Goal: Transaction & Acquisition: Purchase product/service

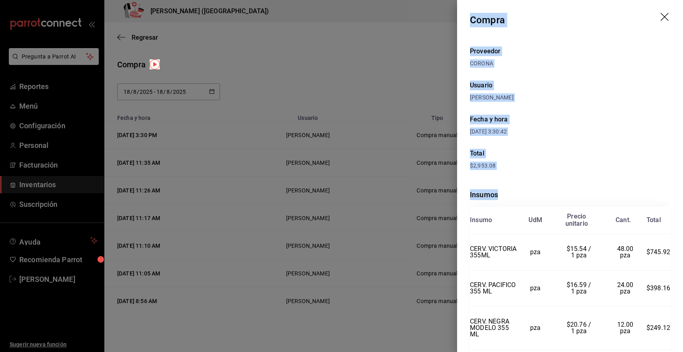
click at [661, 14] on icon "drag" at bounding box center [666, 18] width 10 height 10
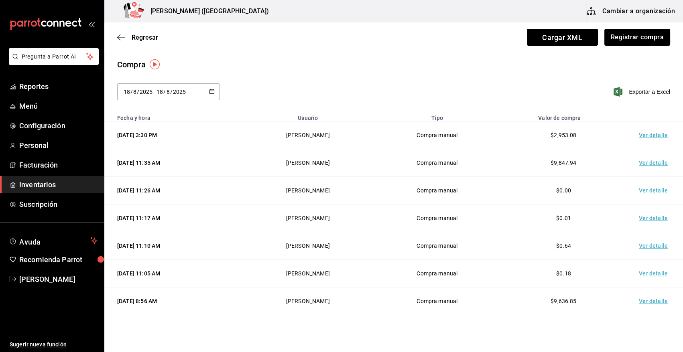
click at [51, 185] on span "Inventarios" at bounding box center [58, 184] width 78 height 11
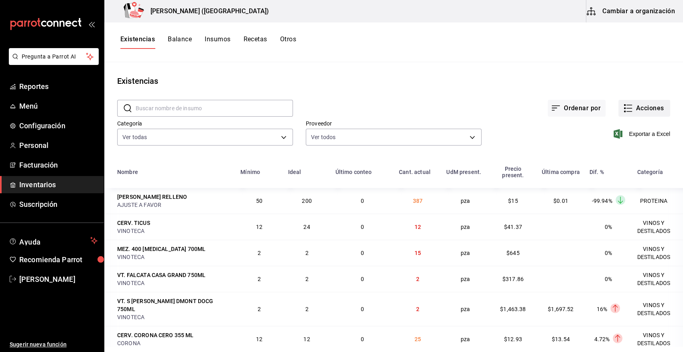
click at [638, 112] on button "Acciones" at bounding box center [645, 108] width 52 height 17
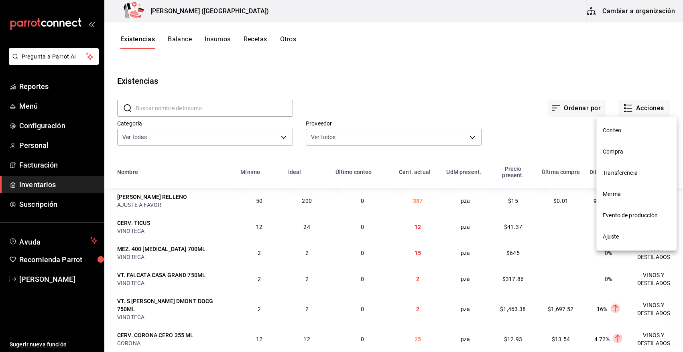
click at [621, 154] on span "Compra" at bounding box center [636, 152] width 67 height 8
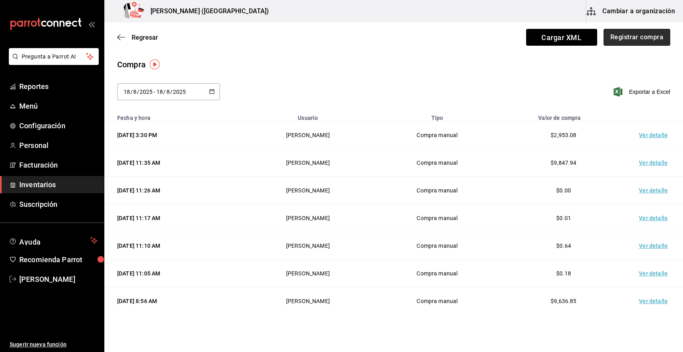
click at [629, 39] on button "Registrar compra" at bounding box center [637, 37] width 67 height 17
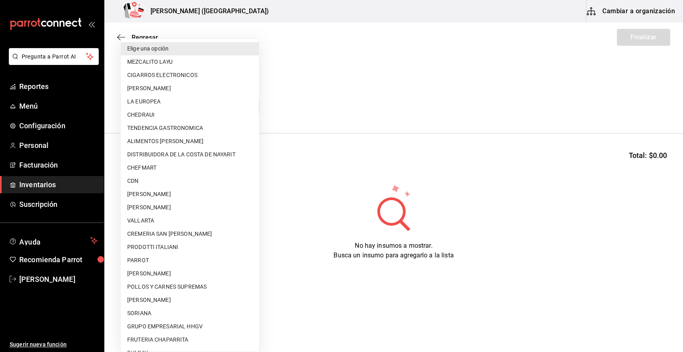
click at [177, 103] on body "Pregunta a Parrot AI Reportes Menú Configuración Personal Facturación Inventari…" at bounding box center [341, 153] width 683 height 307
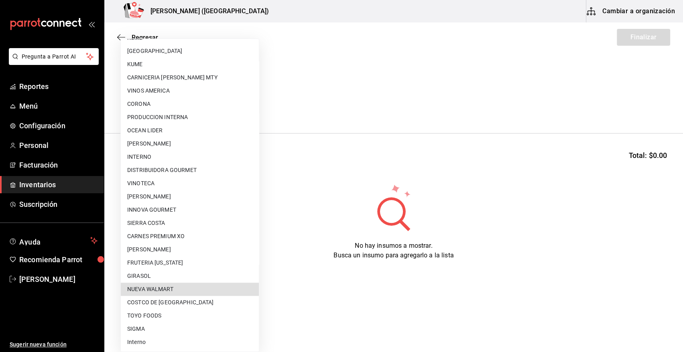
click at [207, 287] on li "NUEVA WALMART" at bounding box center [190, 289] width 138 height 13
type input "988272ea-aede-448c-9f95-bcd3ee062394"
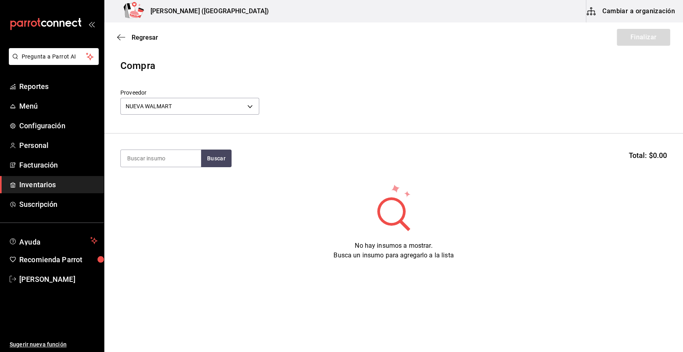
click at [157, 157] on input at bounding box center [161, 158] width 80 height 17
type input "pane"
click at [220, 158] on button "Buscar" at bounding box center [216, 159] width 31 height 18
click at [145, 192] on div "L. QUESO PANELA LALA 400 GR" at bounding box center [160, 186] width 67 height 19
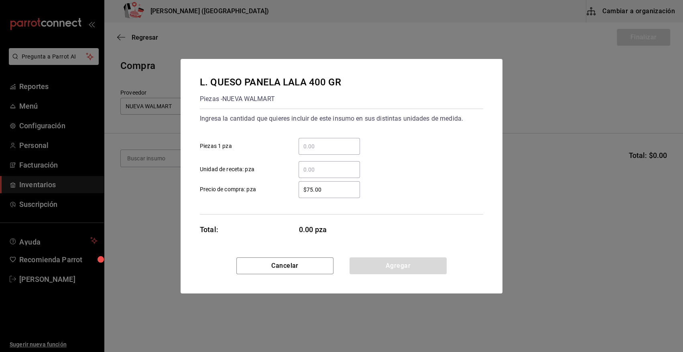
click at [325, 148] on input "​ Piezas 1 pza" at bounding box center [329, 147] width 61 height 10
type input "20"
click at [373, 267] on button "Agregar" at bounding box center [398, 266] width 97 height 17
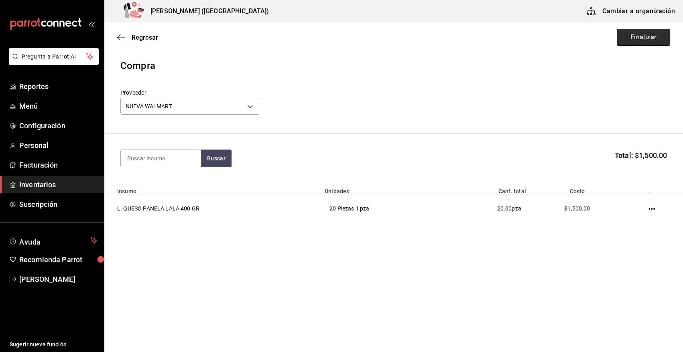
click at [641, 35] on button "Finalizar" at bounding box center [643, 37] width 53 height 17
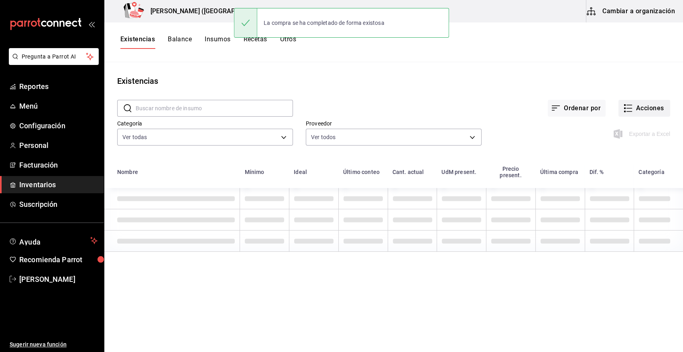
click at [650, 104] on button "Acciones" at bounding box center [645, 108] width 52 height 17
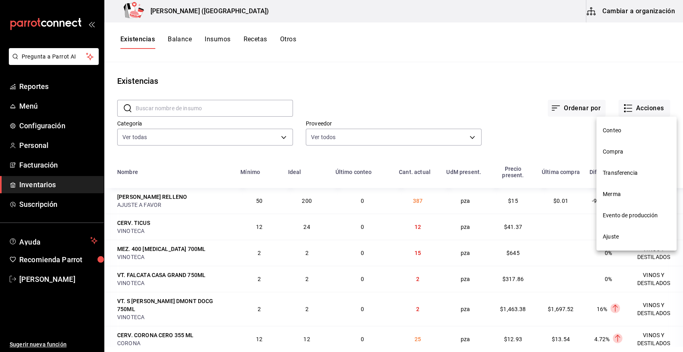
click at [621, 153] on span "Compra" at bounding box center [636, 152] width 67 height 8
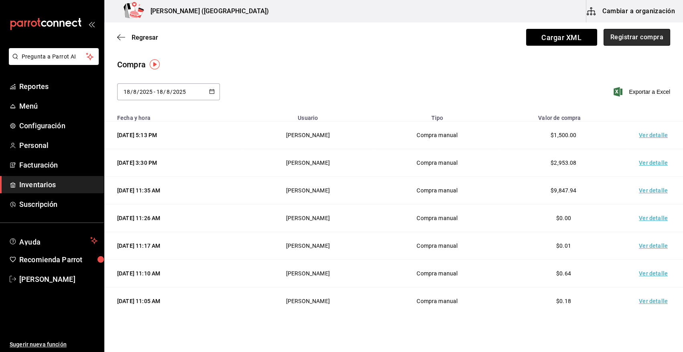
click at [644, 39] on button "Registrar compra" at bounding box center [637, 37] width 67 height 17
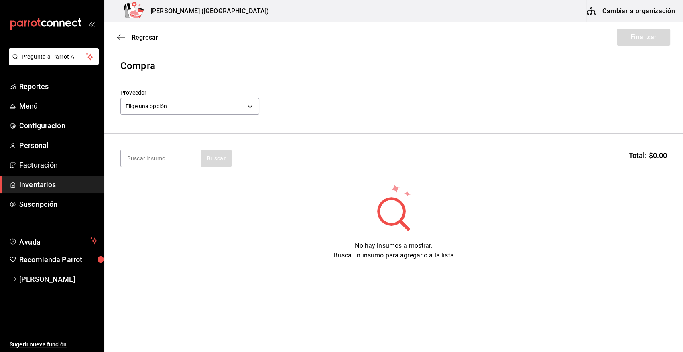
click at [41, 184] on span "Inventarios" at bounding box center [58, 184] width 78 height 11
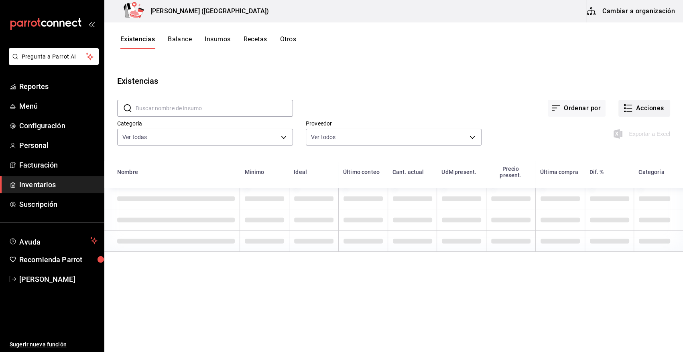
click at [649, 110] on button "Acciones" at bounding box center [645, 108] width 52 height 17
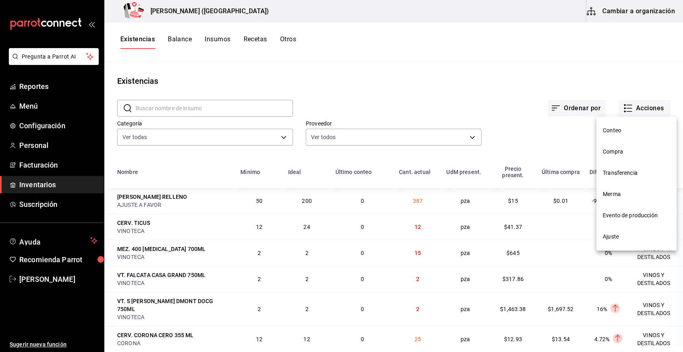
click at [610, 154] on span "Compra" at bounding box center [636, 152] width 67 height 8
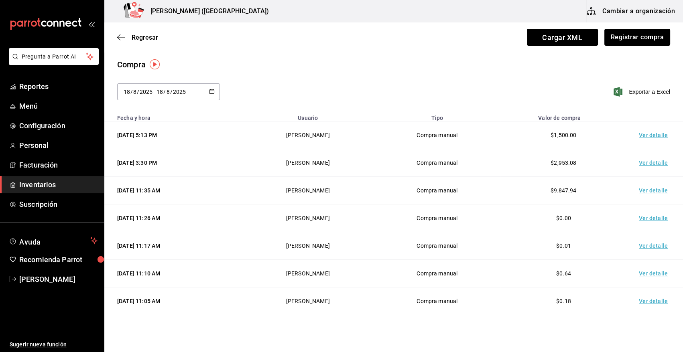
click at [650, 138] on td "Ver detalle" at bounding box center [655, 136] width 56 height 28
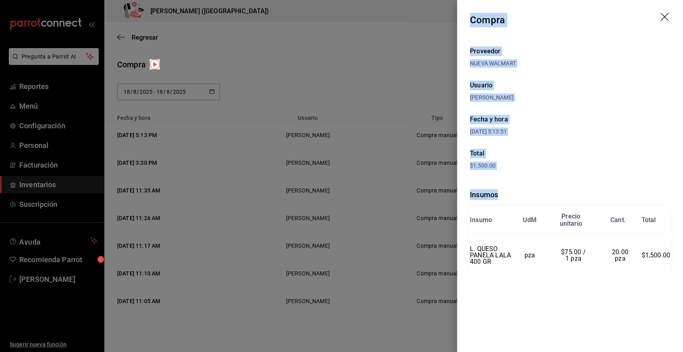
drag, startPoint x: 470, startPoint y: 16, endPoint x: 682, endPoint y: 265, distance: 326.6
click at [682, 265] on div "Compra Proveedor NUEVA WALMART Usuario [PERSON_NAME] Fecha y hora [DATE] 5:13:5…" at bounding box center [570, 176] width 226 height 352
click at [666, 18] on icon "drag" at bounding box center [665, 17] width 8 height 8
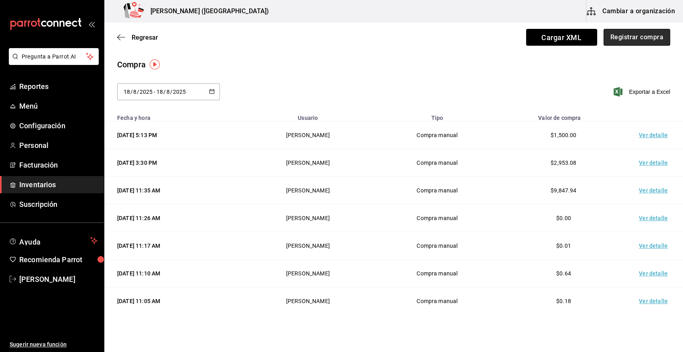
click at [634, 36] on button "Registrar compra" at bounding box center [637, 37] width 67 height 17
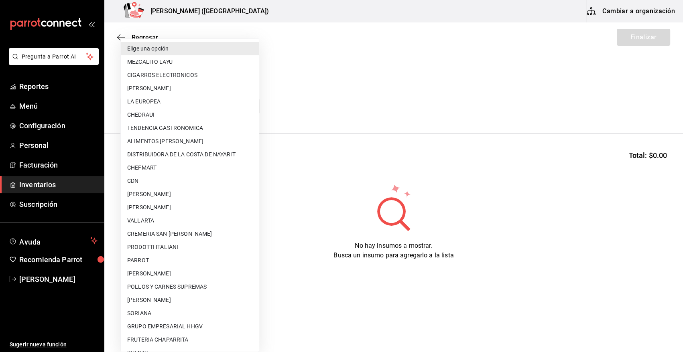
click at [170, 106] on body "Pregunta a Parrot AI Reportes Menú Configuración Personal Facturación Inventari…" at bounding box center [341, 153] width 683 height 307
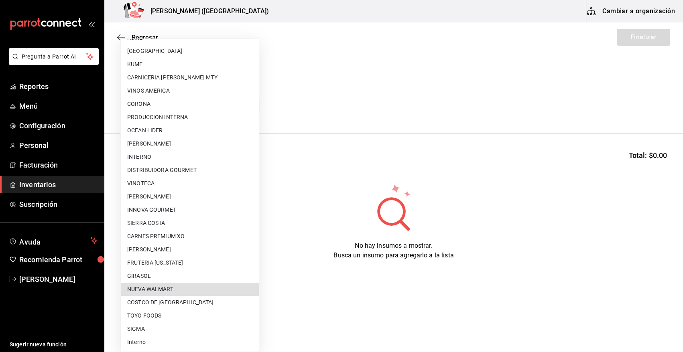
click at [229, 290] on li "NUEVA WALMART" at bounding box center [190, 289] width 138 height 13
type input "988272ea-aede-448c-9f95-bcd3ee062394"
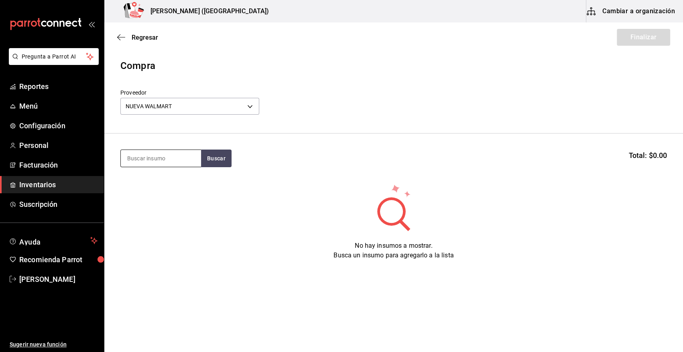
click at [155, 162] on input at bounding box center [161, 158] width 80 height 17
type input "lech"
click at [221, 161] on button "Buscar" at bounding box center [216, 159] width 31 height 18
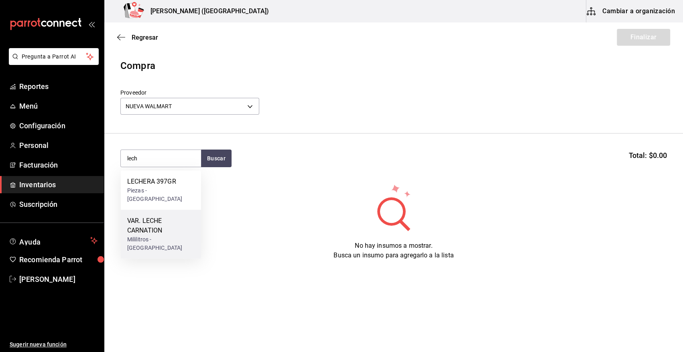
click at [167, 228] on div "VAR. LECHE CARNATION" at bounding box center [160, 225] width 67 height 19
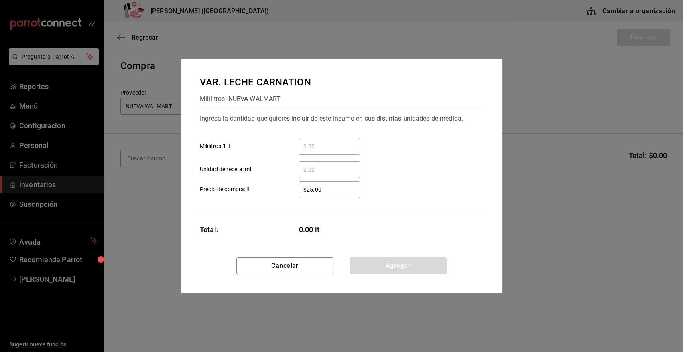
click at [327, 150] on input "​ Mililitros 1 lt" at bounding box center [329, 147] width 61 height 10
type input "4"
click at [385, 134] on div "4 ​ Mililitros 1 lt" at bounding box center [338, 143] width 290 height 23
drag, startPoint x: 329, startPoint y: 188, endPoint x: 265, endPoint y: 191, distance: 64.3
click at [265, 191] on label "$25.00 ​ Precio de compra: lt" at bounding box center [280, 189] width 160 height 17
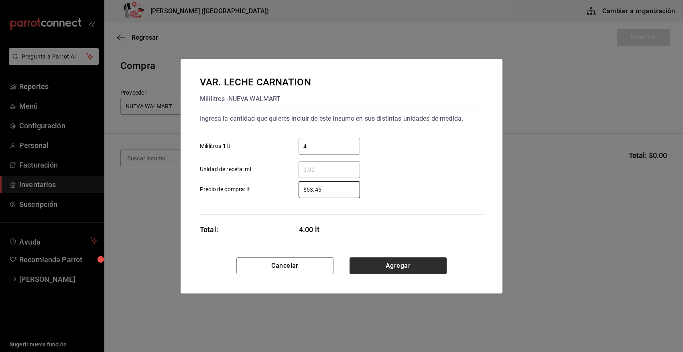
type input "$53.45"
click at [376, 265] on button "Agregar" at bounding box center [398, 266] width 97 height 17
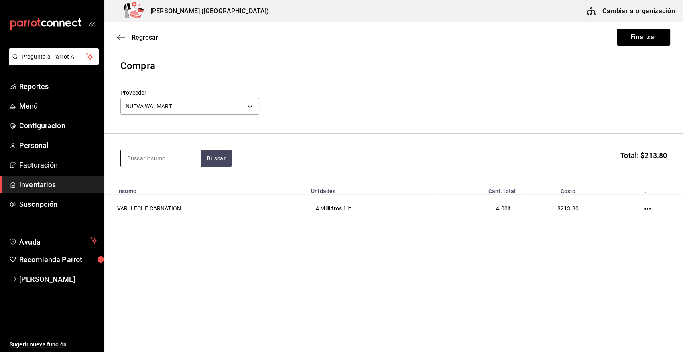
click at [169, 161] on input at bounding box center [161, 158] width 80 height 17
type input "[PERSON_NAME]"
click at [223, 160] on button "Buscar" at bounding box center [216, 159] width 31 height 18
click at [226, 159] on button "Buscar" at bounding box center [216, 159] width 31 height 18
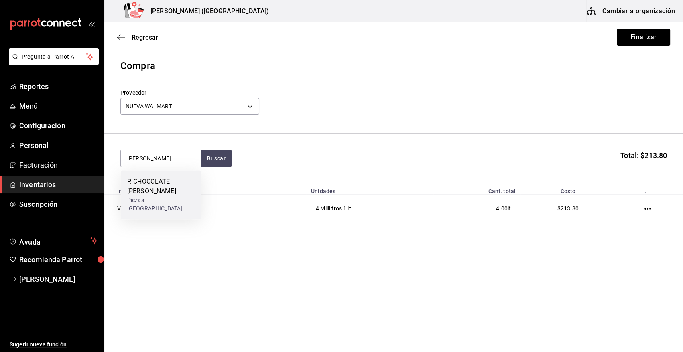
click at [175, 180] on div "P. CHOCOLATE [PERSON_NAME]" at bounding box center [160, 186] width 67 height 19
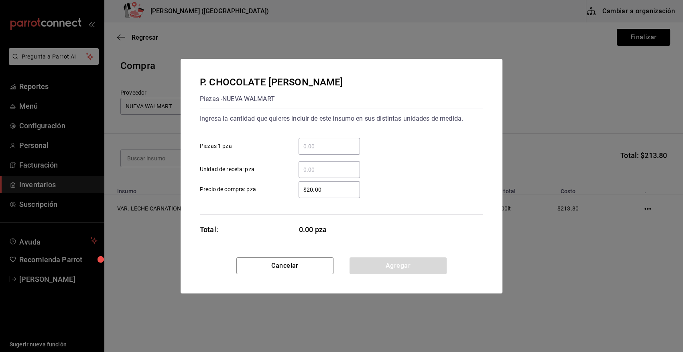
click at [331, 147] on input "​ Piezas 1 pza" at bounding box center [329, 147] width 61 height 10
type input "32"
drag, startPoint x: 339, startPoint y: 189, endPoint x: 261, endPoint y: 192, distance: 77.5
click at [261, 192] on label "$20.00 ​ Precio de compra: pza" at bounding box center [280, 189] width 160 height 17
type input "$8.06"
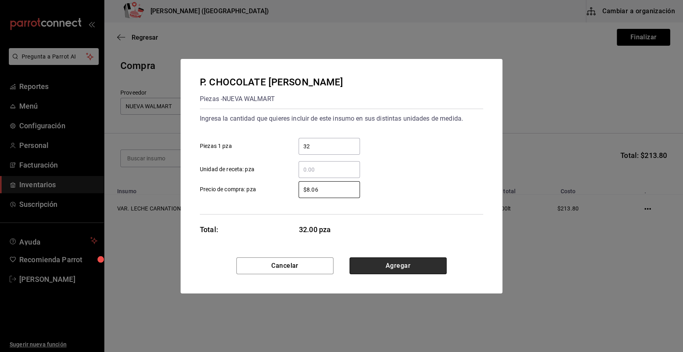
click at [403, 270] on button "Agregar" at bounding box center [398, 266] width 97 height 17
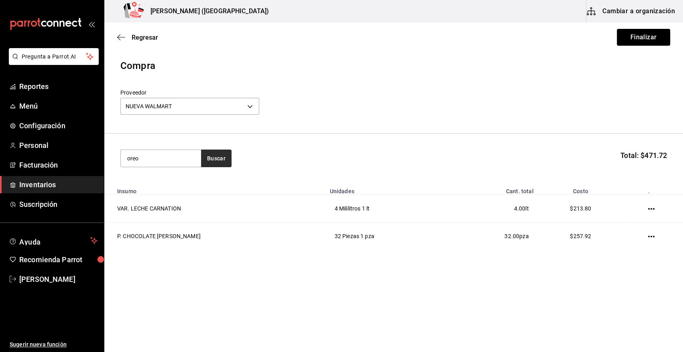
type input "oreo"
click at [222, 155] on button "Buscar" at bounding box center [216, 159] width 31 height 18
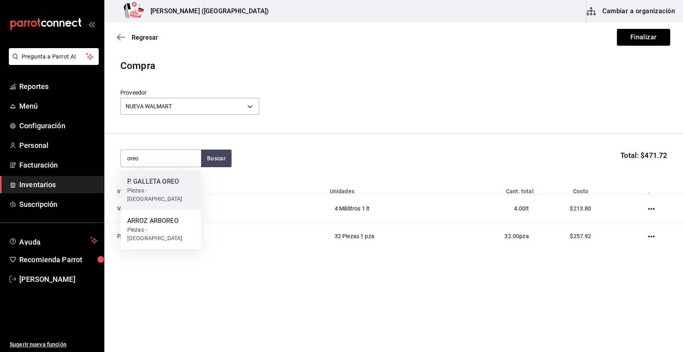
click at [158, 192] on div "Piezas - [GEOGRAPHIC_DATA]" at bounding box center [160, 195] width 67 height 17
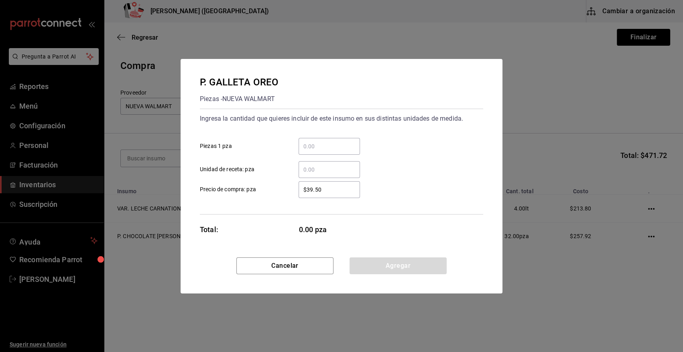
click at [326, 147] on input "​ Piezas 1 pza" at bounding box center [329, 147] width 61 height 10
type input "140"
drag, startPoint x: 337, startPoint y: 188, endPoint x: 248, endPoint y: 189, distance: 88.7
click at [248, 189] on label "$39.50 ​ Precio de compra: pza" at bounding box center [280, 189] width 160 height 17
type input "$1.45"
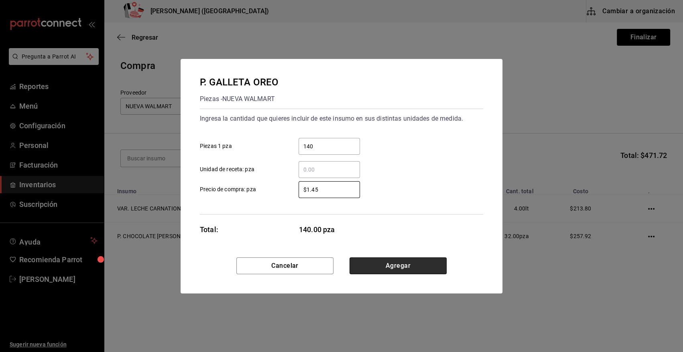
click at [378, 263] on button "Agregar" at bounding box center [398, 266] width 97 height 17
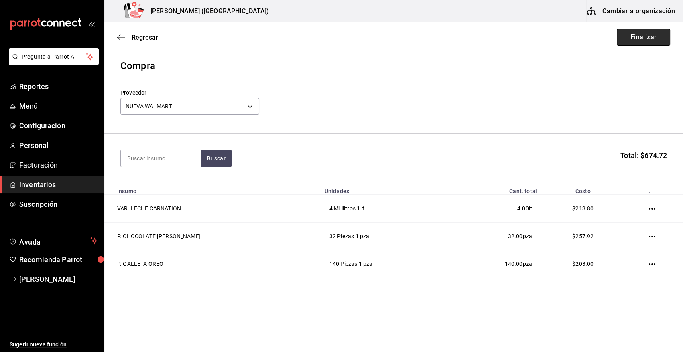
click at [649, 36] on button "Finalizar" at bounding box center [643, 37] width 53 height 17
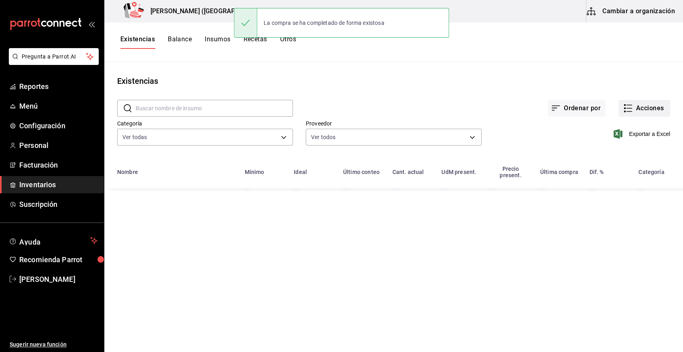
click at [651, 111] on button "Acciones" at bounding box center [645, 108] width 52 height 17
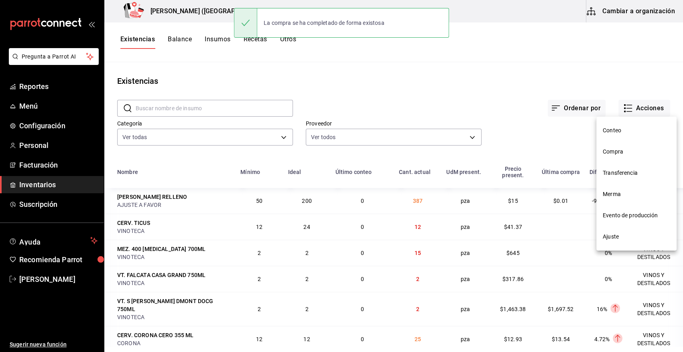
click at [615, 151] on span "Compra" at bounding box center [636, 152] width 67 height 8
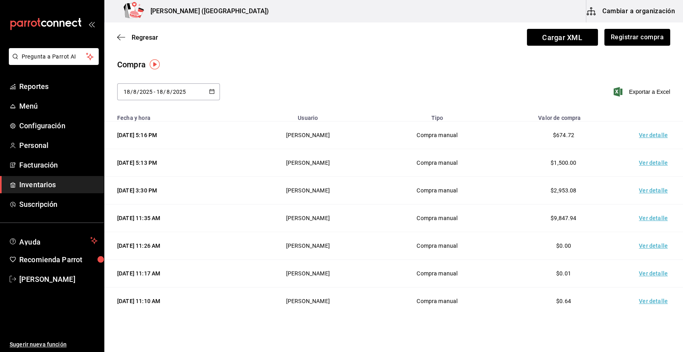
click at [651, 136] on td "Ver detalle" at bounding box center [655, 136] width 56 height 28
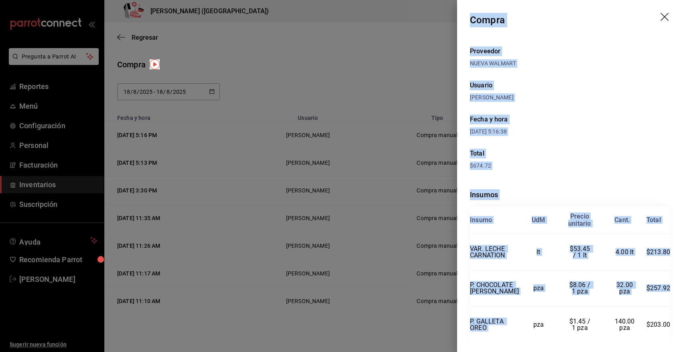
scroll to position [26, 0]
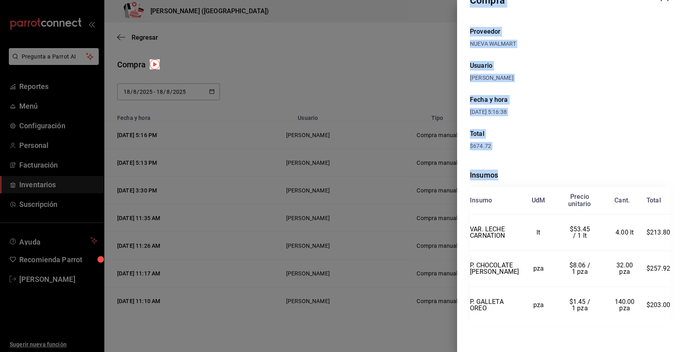
drag, startPoint x: 471, startPoint y: 18, endPoint x: 666, endPoint y: 307, distance: 347.8
click at [666, 307] on div "Compra Proveedor NUEVA WALMART Usuario [PERSON_NAME] Fecha y hora [DATE] 5:16:3…" at bounding box center [570, 176] width 226 height 352
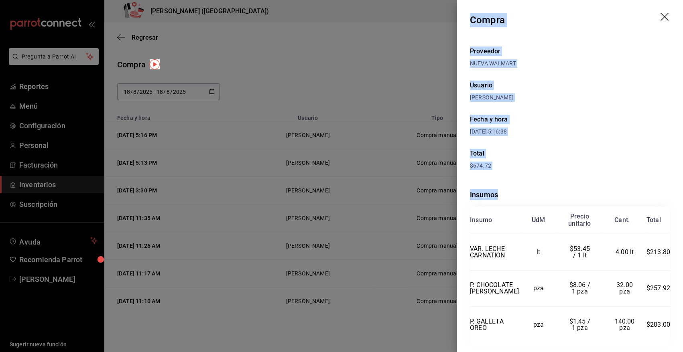
click at [661, 14] on icon "drag" at bounding box center [666, 18] width 10 height 10
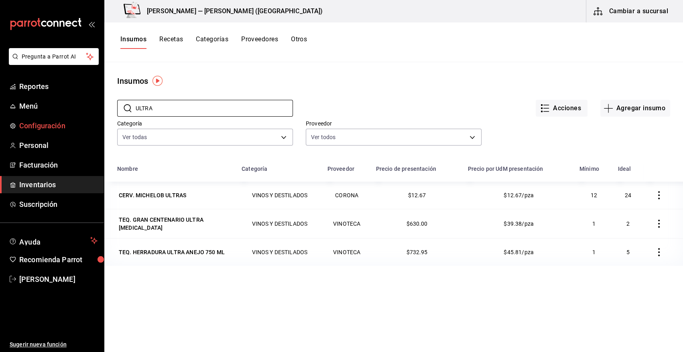
drag, startPoint x: 172, startPoint y: 105, endPoint x: 99, endPoint y: 117, distance: 74.0
click at [99, 117] on div "Pregunta a Parrot AI Reportes Menú Configuración Personal Facturación Inventari…" at bounding box center [341, 173] width 683 height 347
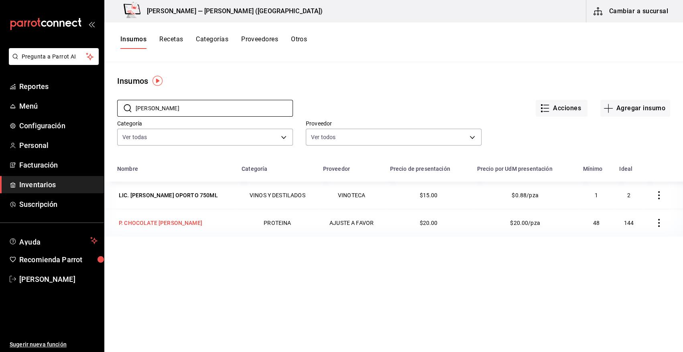
type input "[PERSON_NAME]"
click at [161, 228] on div "P. CHOCOLATE [PERSON_NAME]" at bounding box center [160, 223] width 87 height 11
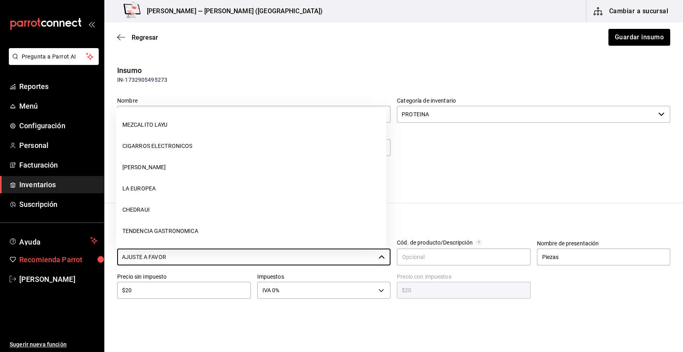
scroll to position [403, 0]
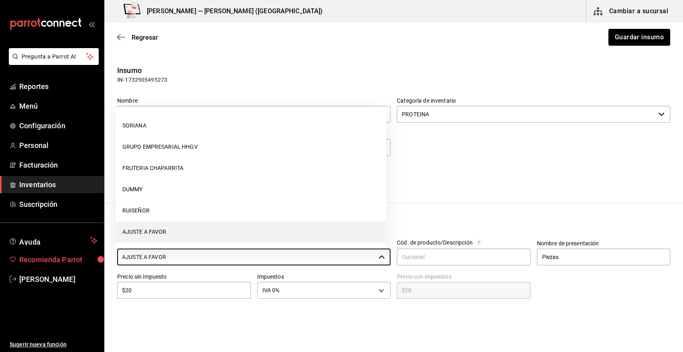
drag, startPoint x: 185, startPoint y: 258, endPoint x: 43, endPoint y: 265, distance: 143.1
click at [43, 265] on div "Pregunta a Parrot AI Reportes Menú Configuración Personal Facturación Inventari…" at bounding box center [341, 153] width 683 height 307
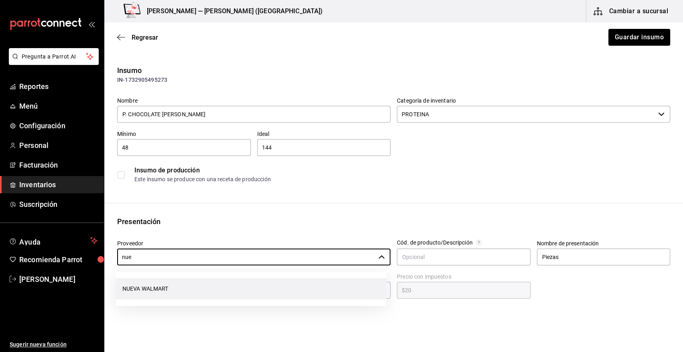
click at [163, 293] on li "NUEVA WALMART" at bounding box center [251, 289] width 271 height 21
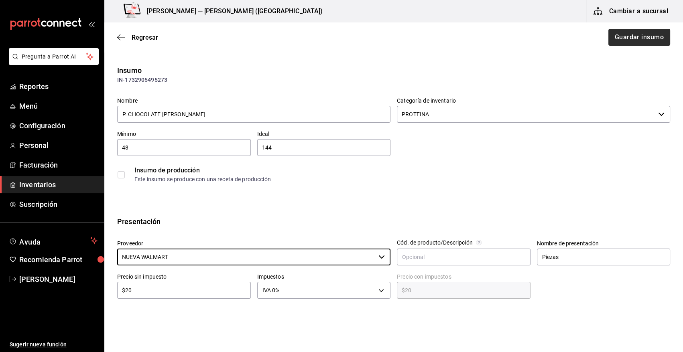
type input "NUEVA WALMART"
click at [633, 35] on button "Guardar insumo" at bounding box center [639, 37] width 63 height 17
